Goal: Book appointment/travel/reservation

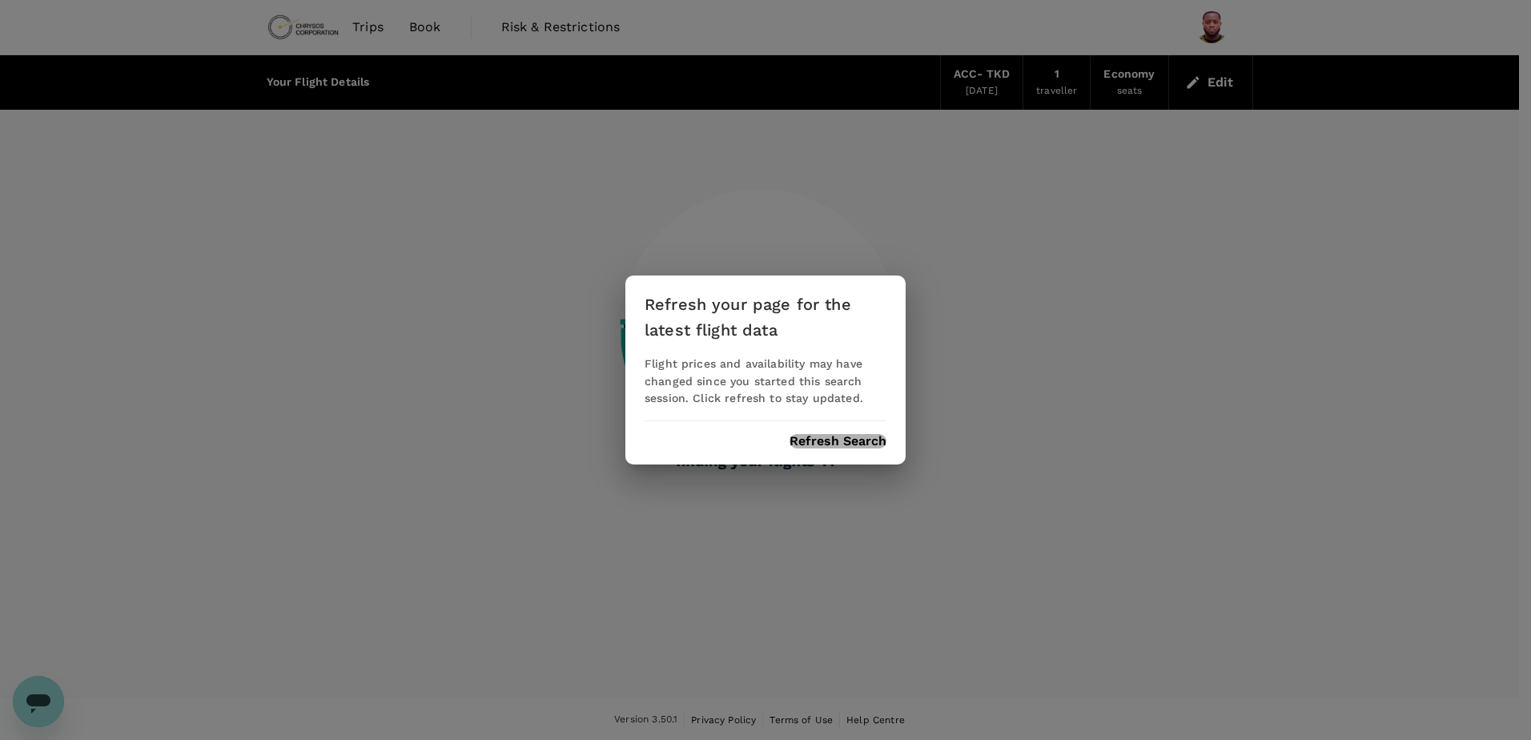
click at [850, 443] on button "Refresh Search" at bounding box center [838, 441] width 97 height 14
